Goal: Task Accomplishment & Management: Manage account settings

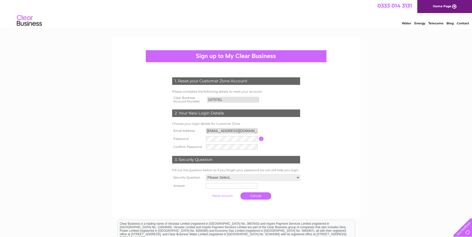
drag, startPoint x: 213, startPoint y: 157, endPoint x: 213, endPoint y: 155, distance: 2.5
click at [213, 155] on td "3. Security Question" at bounding box center [236, 159] width 130 height 16
click at [248, 179] on select "Please Select.. In what town or city was your first job? In what town or city d…" at bounding box center [253, 178] width 94 height 6
select select "1"
click at [206, 174] on select "Please Select.. In what town or city was your first job? In what town or city d…" at bounding box center [252, 177] width 95 height 7
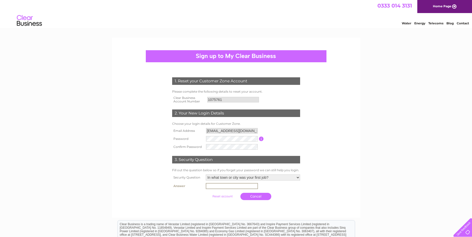
click at [227, 185] on input "text" at bounding box center [232, 186] width 52 height 6
type input "[PERSON_NAME]"
click at [227, 195] on input "submit" at bounding box center [222, 195] width 31 height 7
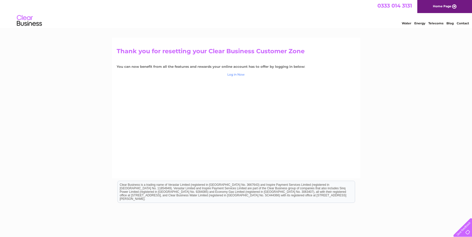
click at [233, 75] on link "Log in Now" at bounding box center [235, 75] width 17 height 4
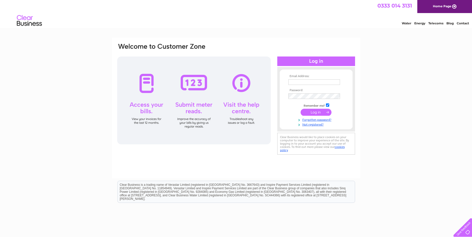
type input "shop.admunro@outlook.com"
click at [317, 112] on input "submit" at bounding box center [316, 112] width 31 height 7
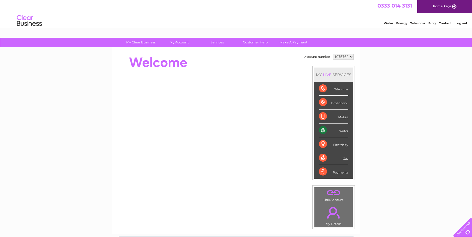
scroll to position [50, 0]
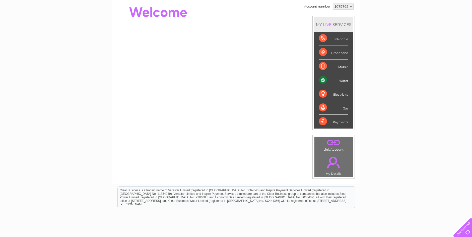
click at [331, 168] on link "." at bounding box center [334, 163] width 36 height 18
